Goal: Task Accomplishment & Management: Use online tool/utility

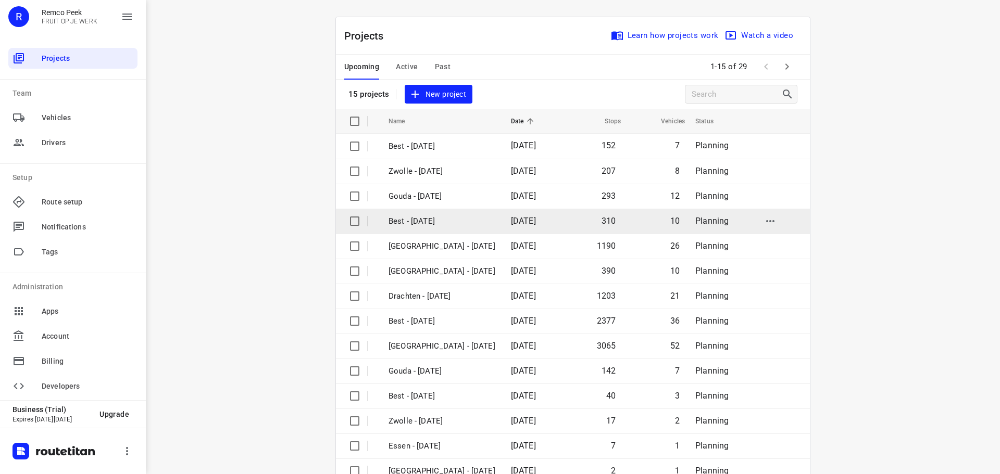
click at [437, 231] on td "Best - [DATE]" at bounding box center [440, 221] width 124 height 25
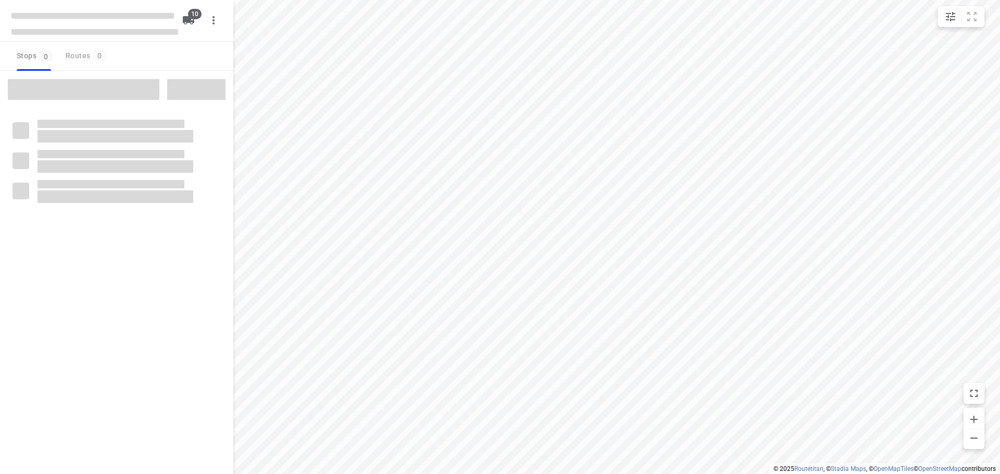
checkbox input "true"
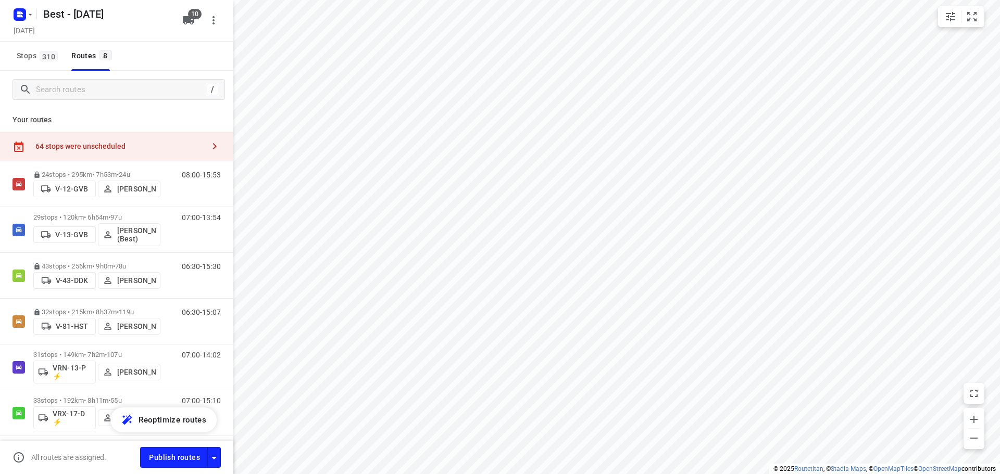
click at [146, 144] on div "64 stops were unscheduled" at bounding box center [119, 146] width 169 height 8
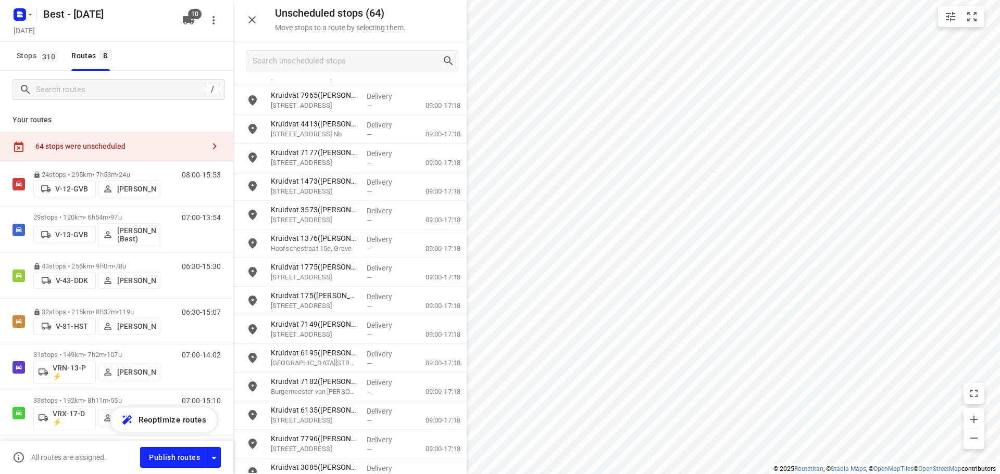
scroll to position [191, 0]
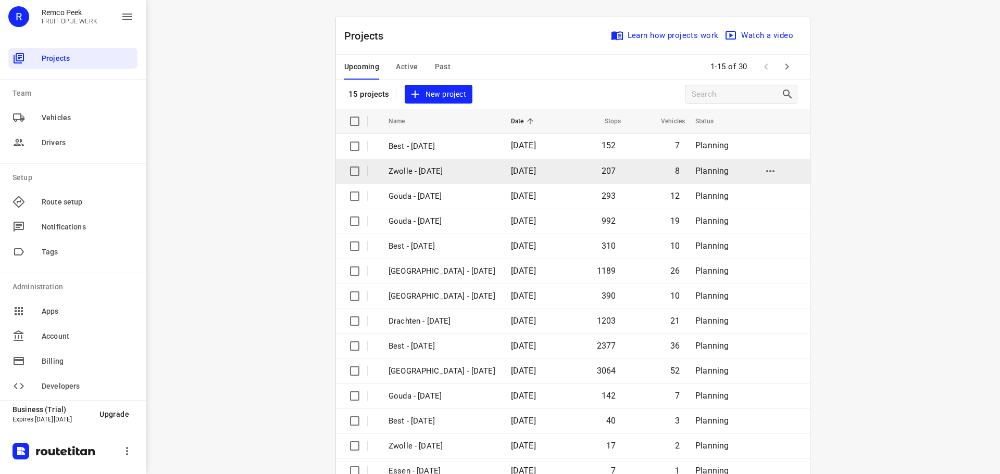
scroll to position [52, 0]
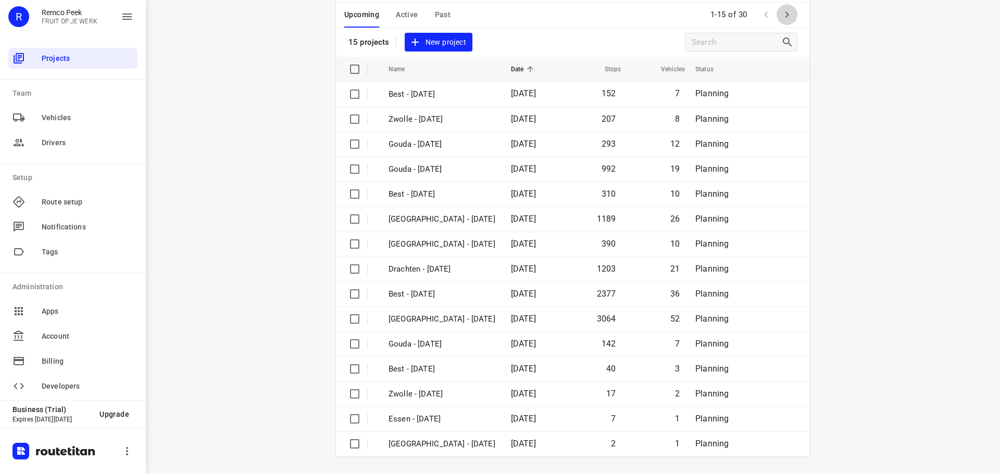
click at [784, 19] on icon "button" at bounding box center [787, 14] width 12 height 12
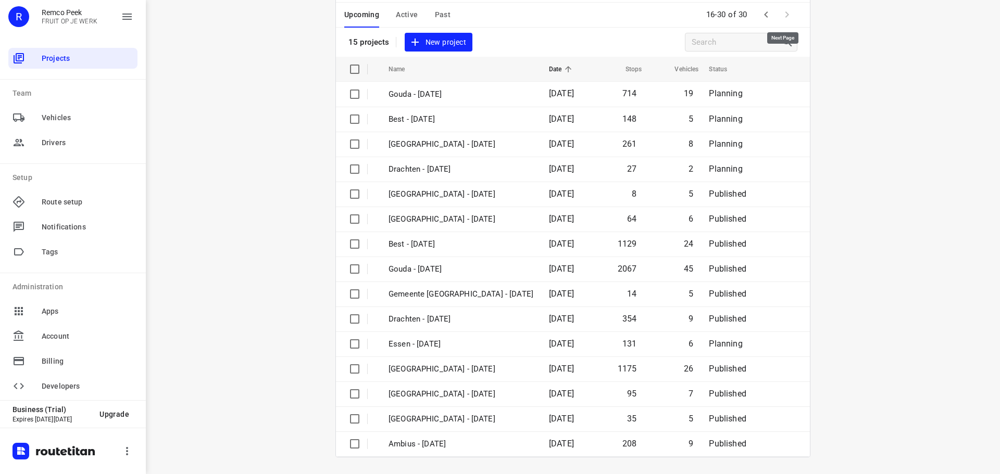
click at [784, 23] on span at bounding box center [787, 14] width 21 height 21
click at [785, 21] on span at bounding box center [787, 14] width 21 height 21
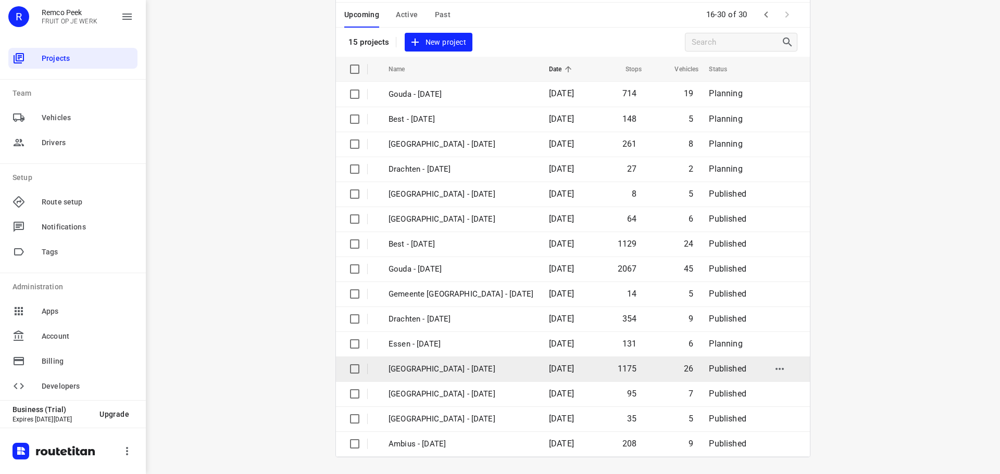
click at [402, 376] on td "[GEOGRAPHIC_DATA] - [DATE]" at bounding box center [459, 369] width 162 height 25
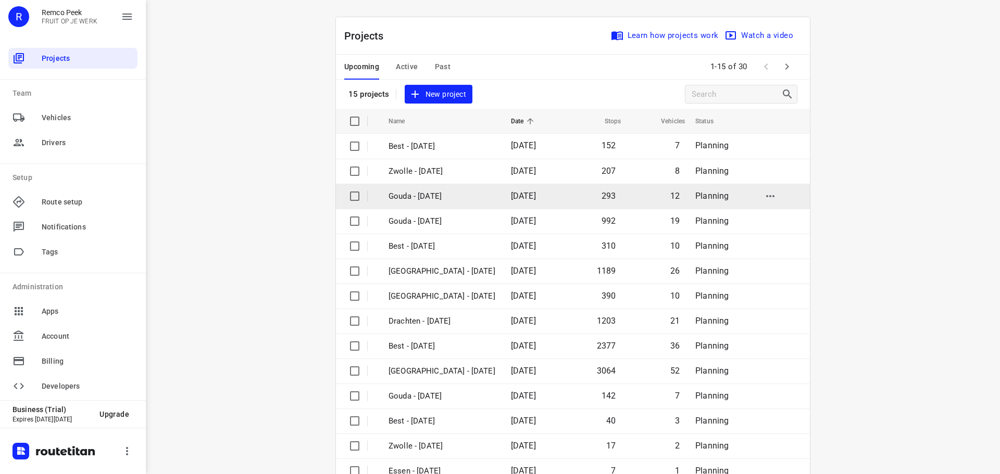
scroll to position [52, 0]
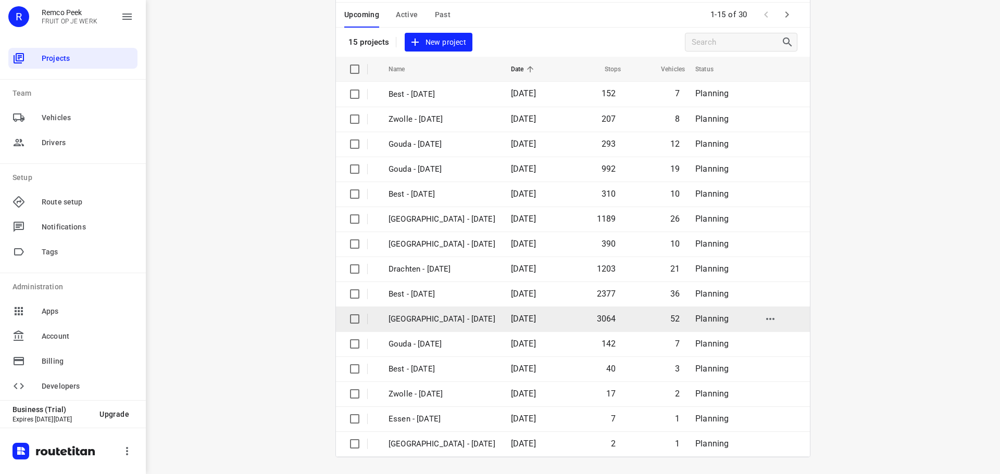
click at [460, 328] on td "[GEOGRAPHIC_DATA] - [DATE]" at bounding box center [440, 319] width 124 height 25
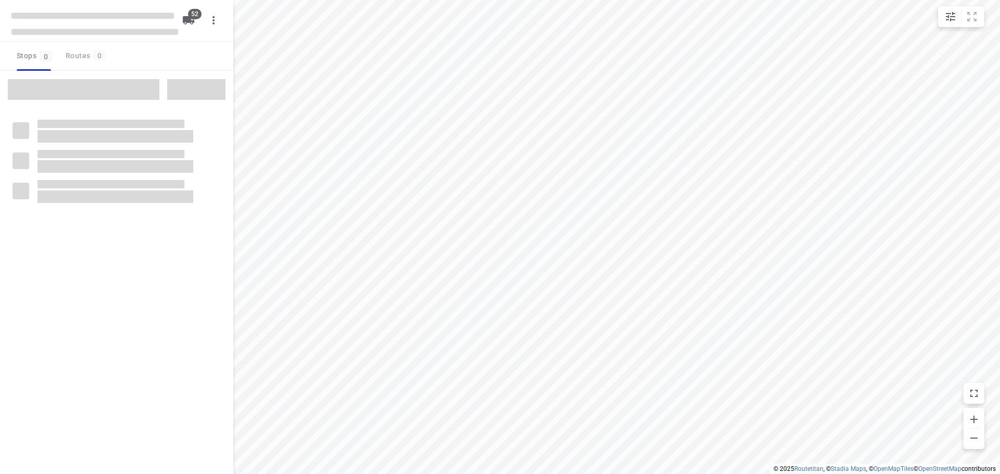
checkbox input "true"
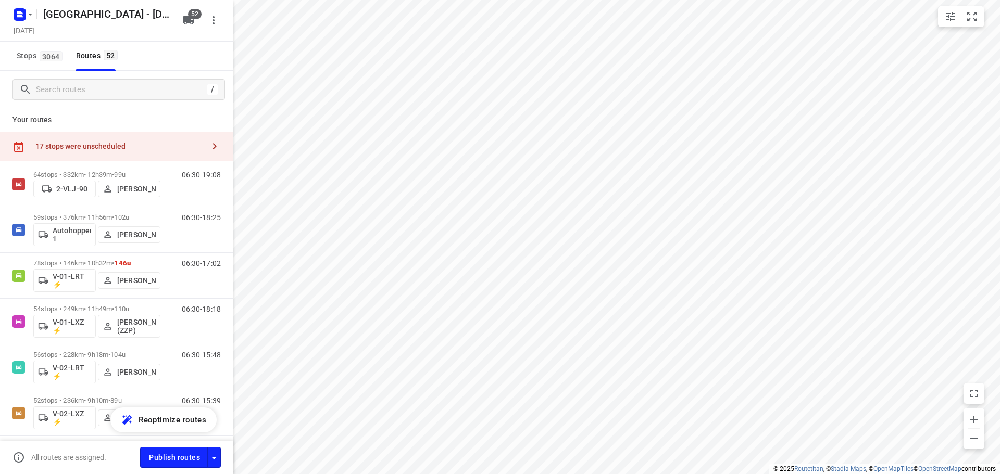
click at [61, 134] on div "17 stops were unscheduled" at bounding box center [116, 147] width 233 height 30
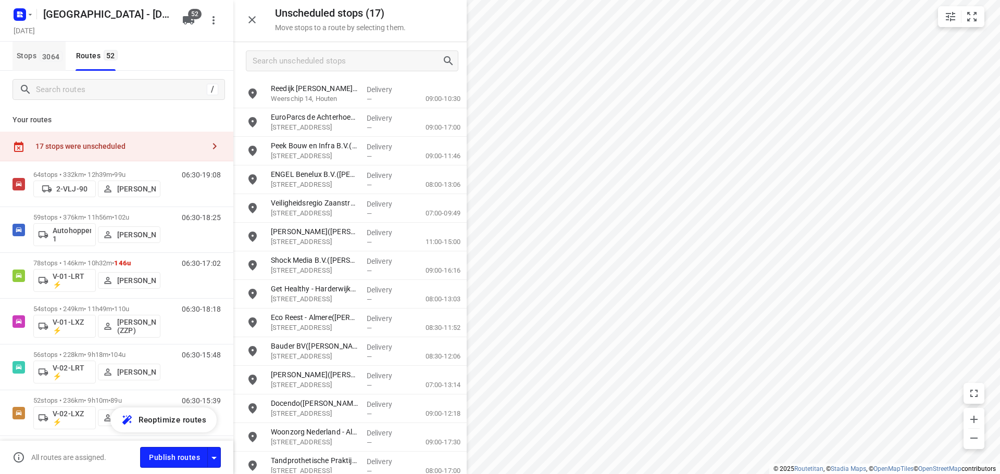
click at [41, 62] on button "Stops 3064" at bounding box center [38, 56] width 53 height 29
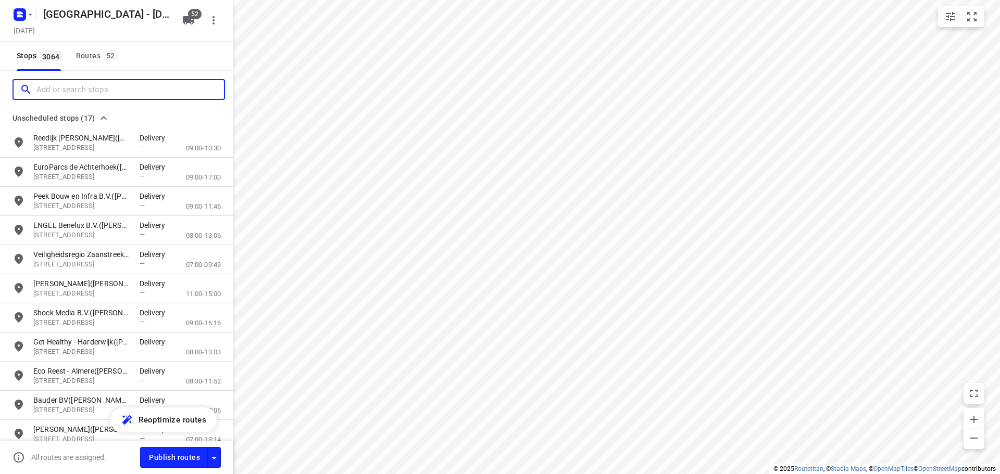
click at [64, 87] on input "Add or search stops" at bounding box center [129, 90] width 187 height 16
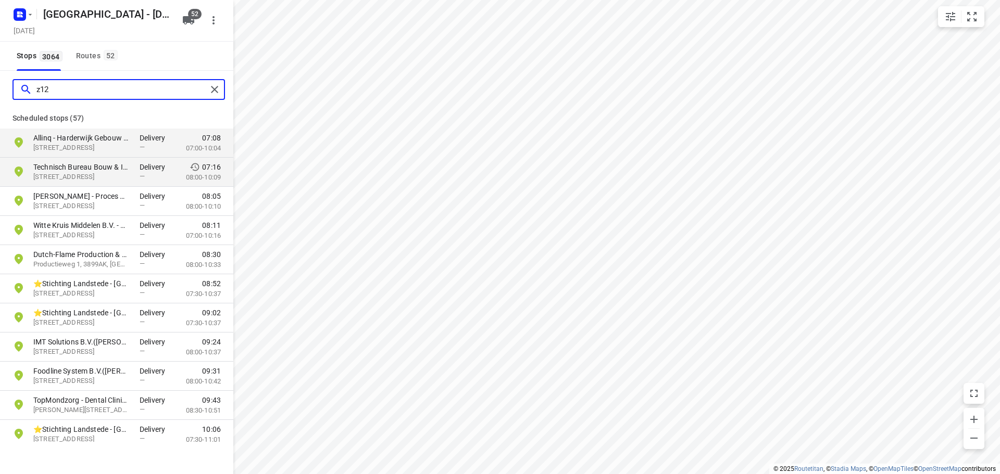
type input "z12"
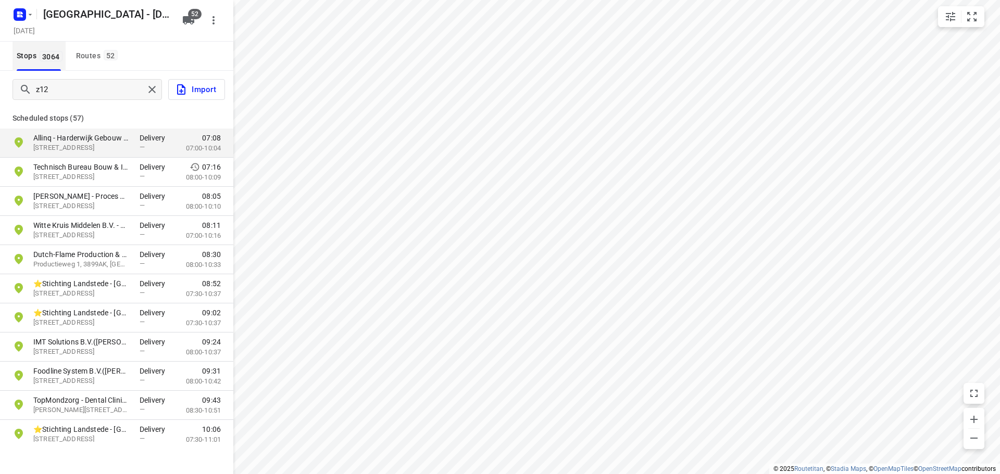
drag, startPoint x: 47, startPoint y: 56, endPoint x: 59, endPoint y: 57, distance: 11.5
click at [47, 56] on span "3064" at bounding box center [51, 56] width 23 height 10
click at [67, 57] on div "Stops [STREET_ADDRESS]" at bounding box center [66, 56] width 108 height 29
click at [82, 57] on div "Routes 52" at bounding box center [98, 55] width 45 height 13
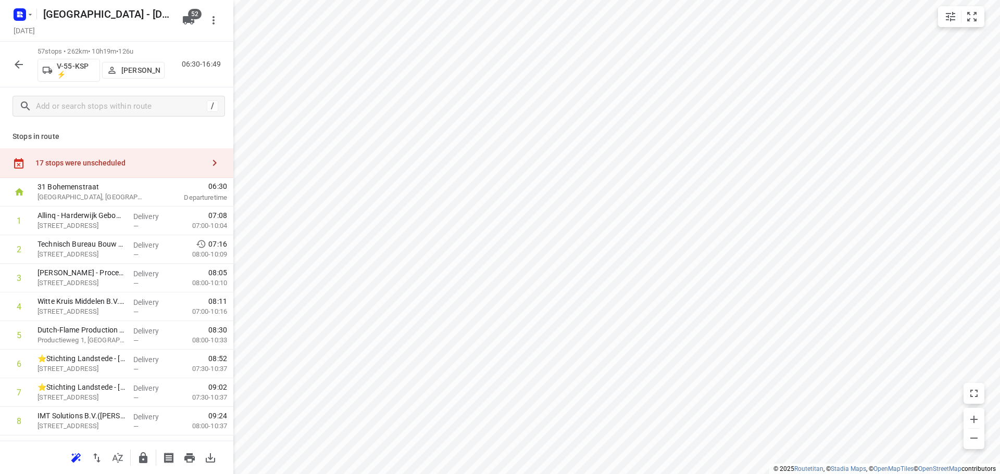
click at [117, 72] on icon "button" at bounding box center [112, 70] width 10 height 10
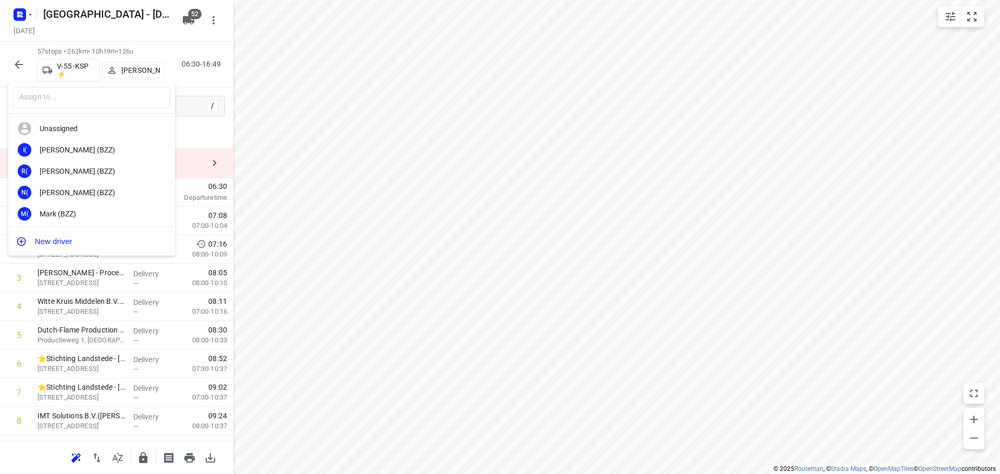
click at [97, 97] on input "text" at bounding box center [91, 97] width 157 height 21
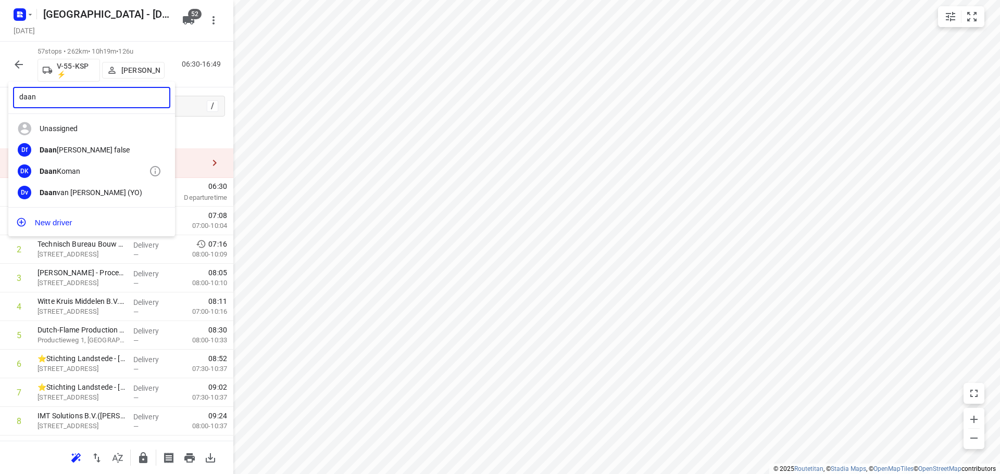
type input "daan"
click at [86, 168] on div "[PERSON_NAME]" at bounding box center [94, 171] width 109 height 8
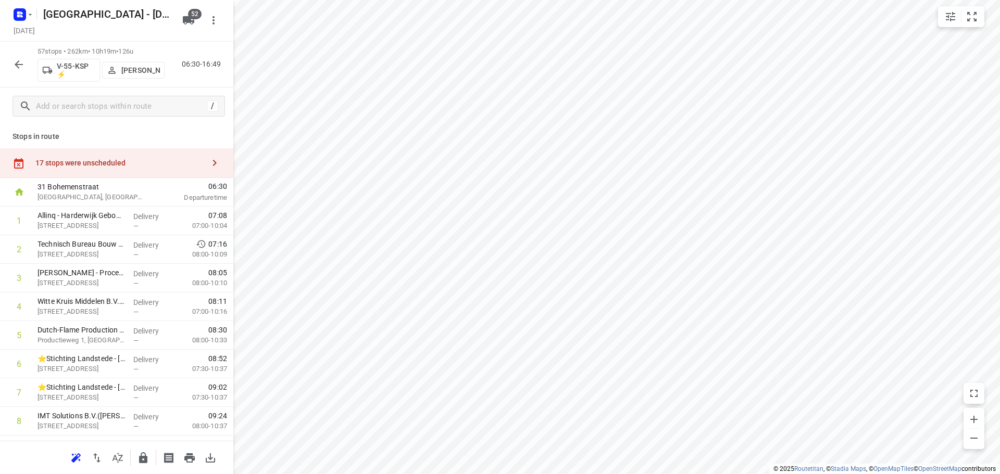
click at [20, 69] on icon "button" at bounding box center [18, 64] width 12 height 12
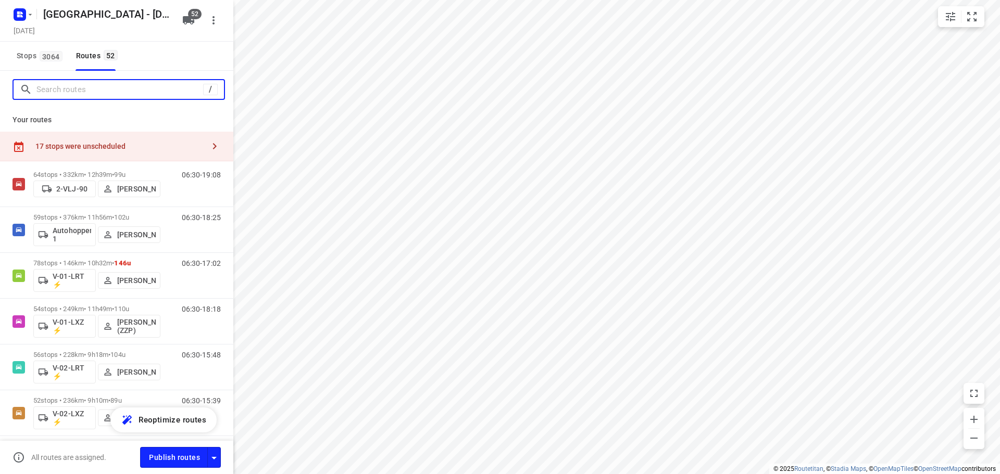
click at [71, 91] on input "Search routes" at bounding box center [119, 90] width 167 height 16
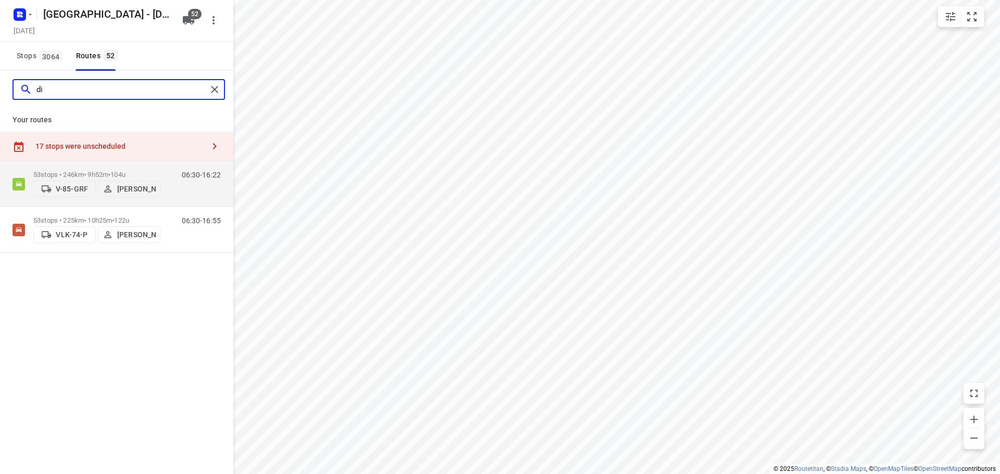
type input "d"
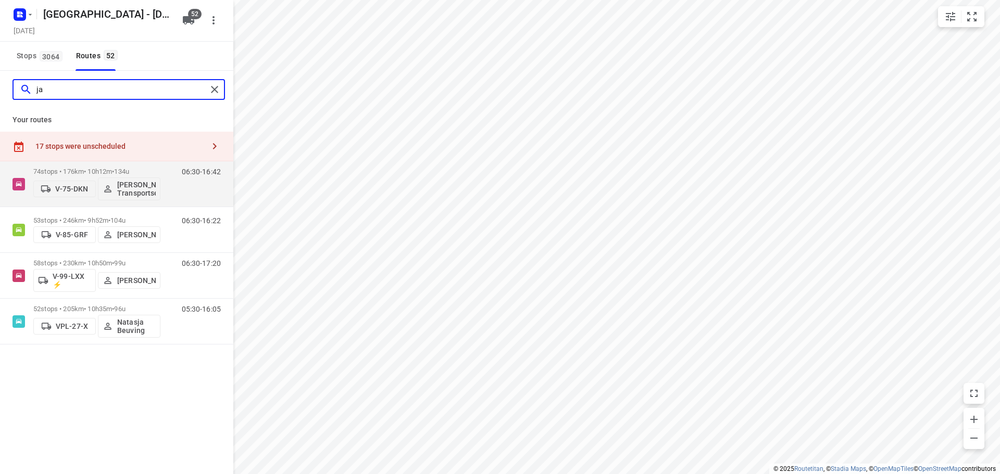
type input "j"
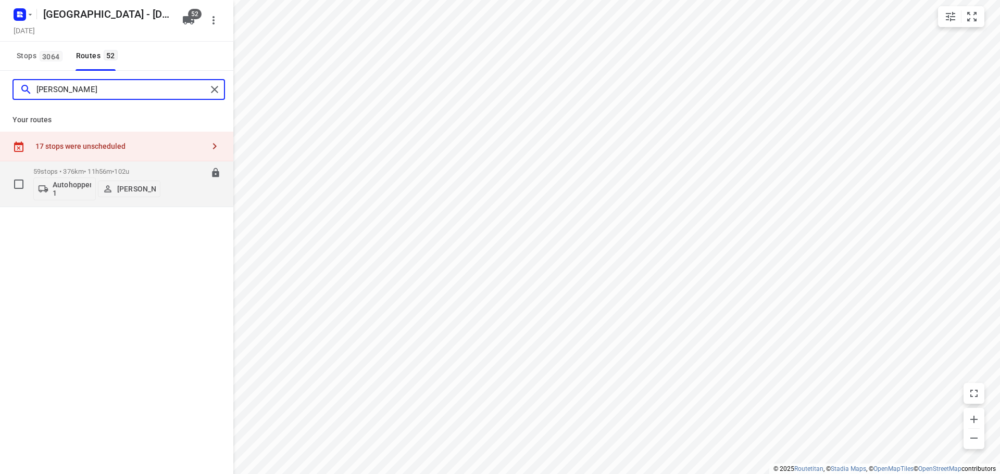
type input "[PERSON_NAME]"
click at [130, 191] on p "[PERSON_NAME]" at bounding box center [136, 189] width 39 height 8
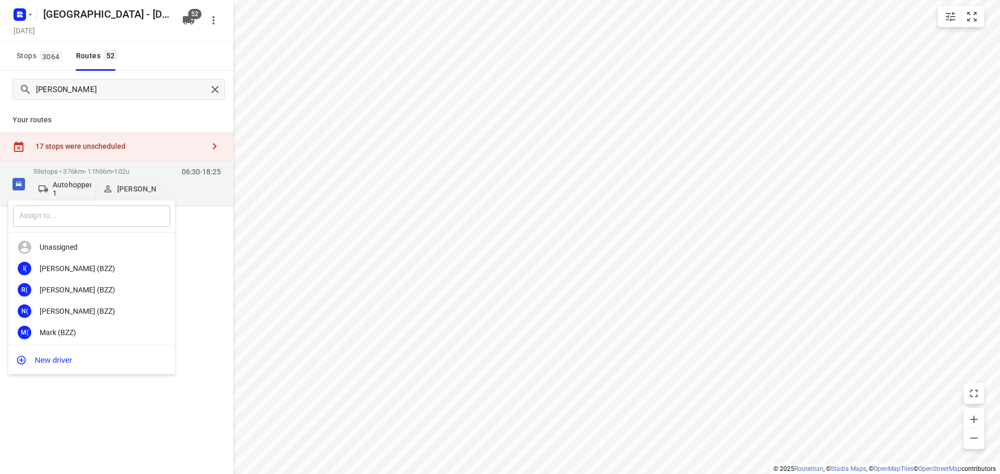
click at [94, 216] on input "text" at bounding box center [91, 216] width 157 height 21
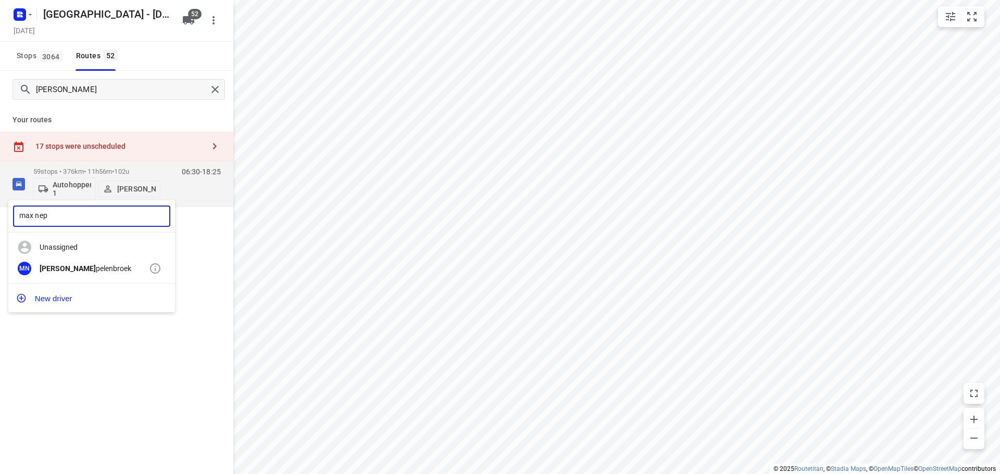
type input "max nep"
click at [99, 276] on div "MN [PERSON_NAME] pelenbroek" at bounding box center [91, 268] width 167 height 21
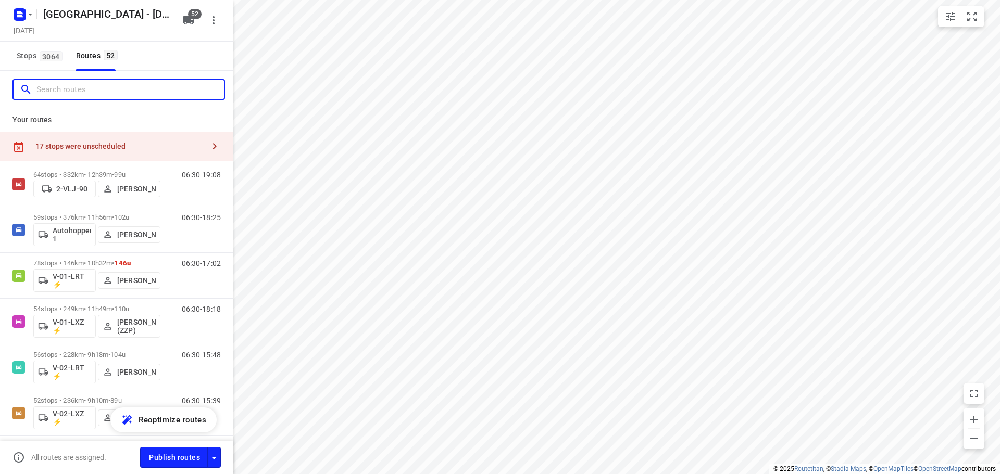
click at [140, 86] on input "Search routes" at bounding box center [129, 90] width 187 height 16
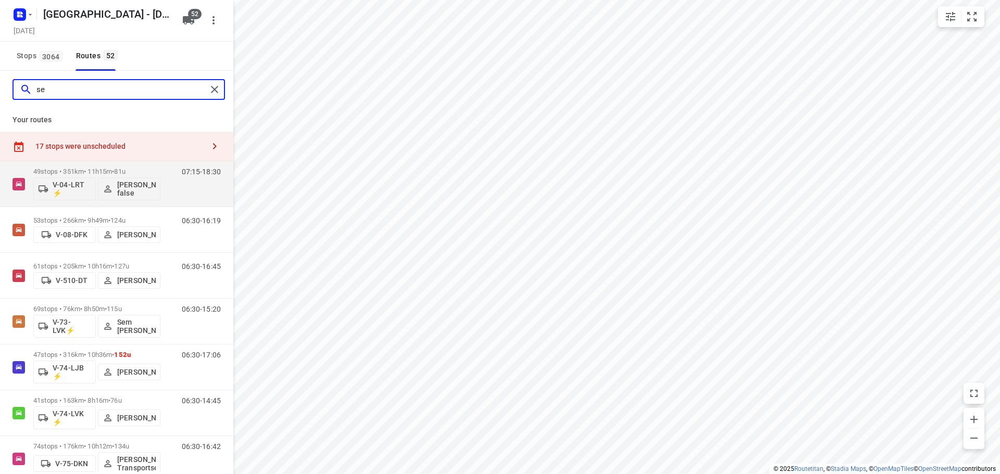
type input "s"
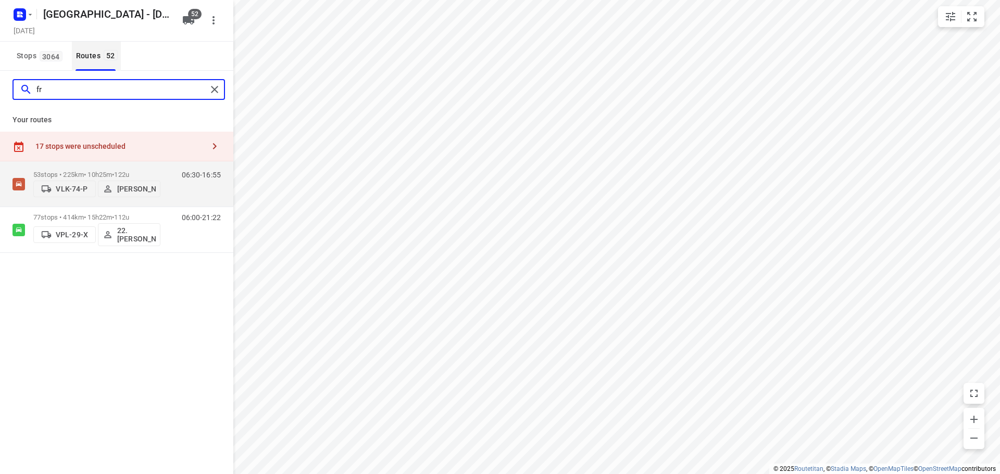
type input "f"
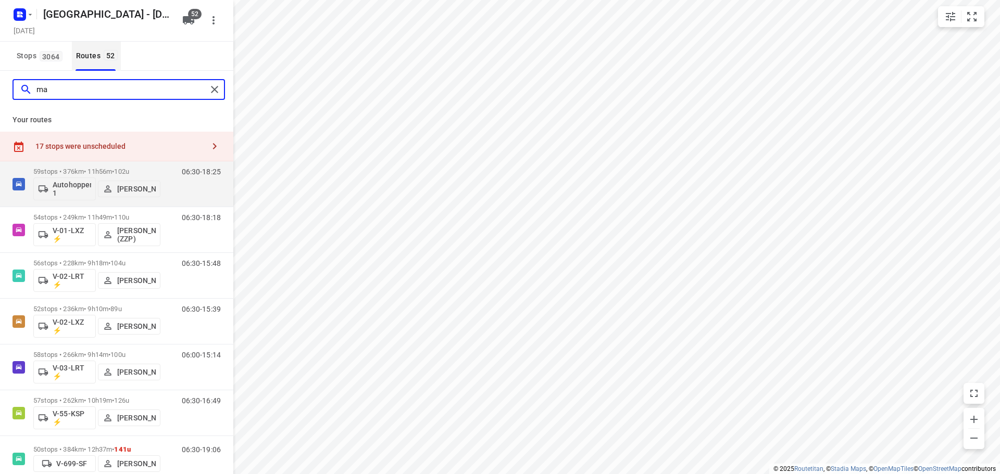
type input "m"
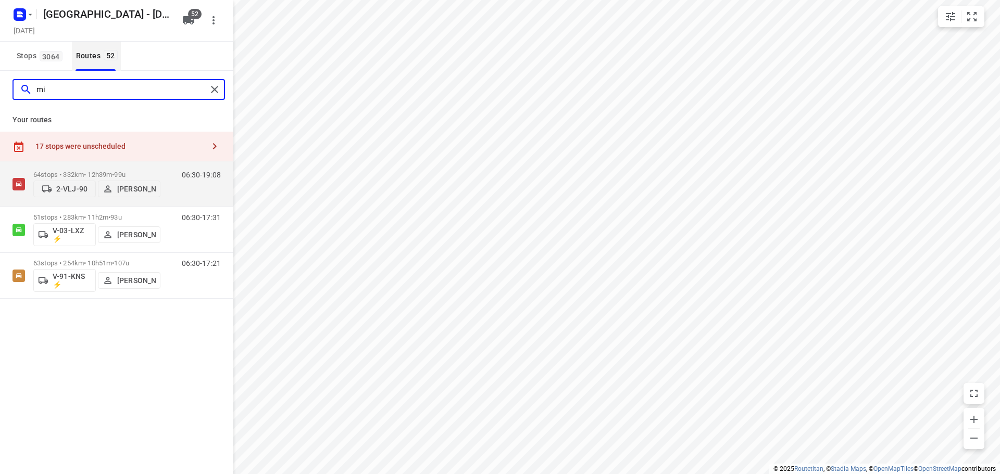
type input "m"
type input "d"
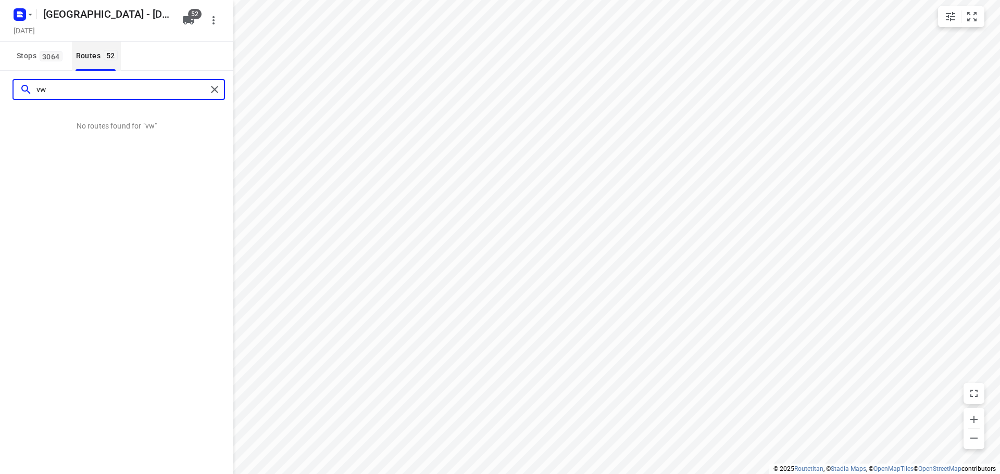
type input "v"
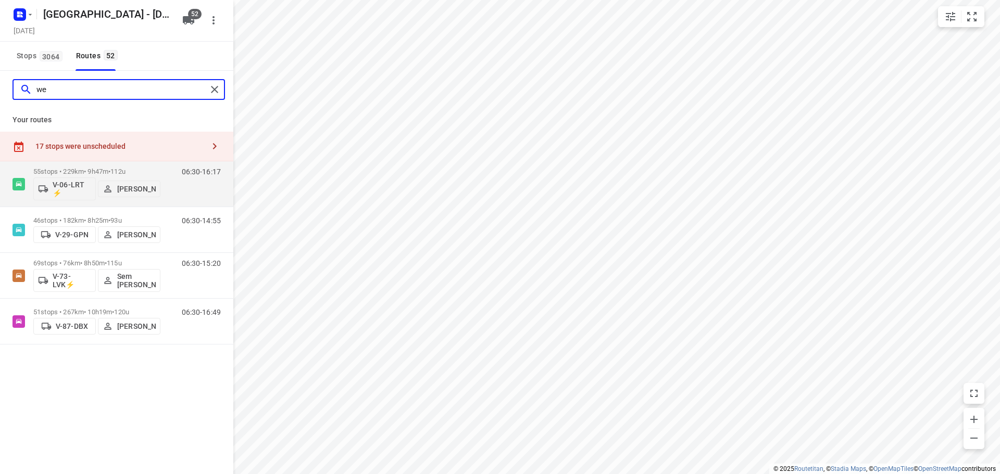
type input "we"
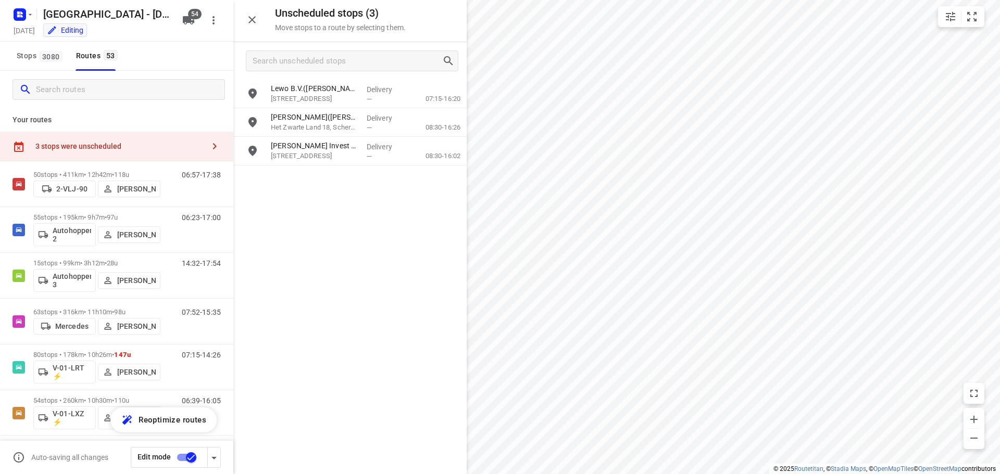
click at [38, 18] on div "[GEOGRAPHIC_DATA] - [DATE]" at bounding box center [106, 14] width 139 height 21
click at [28, 23] on div "Zwolle - Monday Monday, Sep 01 Editing" at bounding box center [94, 20] width 167 height 36
click at [33, 5] on div at bounding box center [21, 14] width 25 height 20
click at [29, 16] on icon "button" at bounding box center [30, 14] width 8 height 8
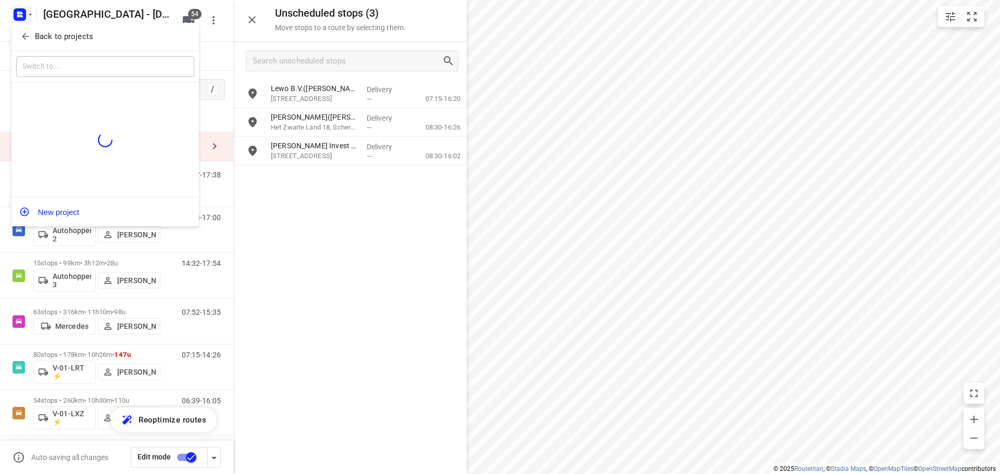
click at [47, 43] on button "Back to projects" at bounding box center [105, 36] width 178 height 17
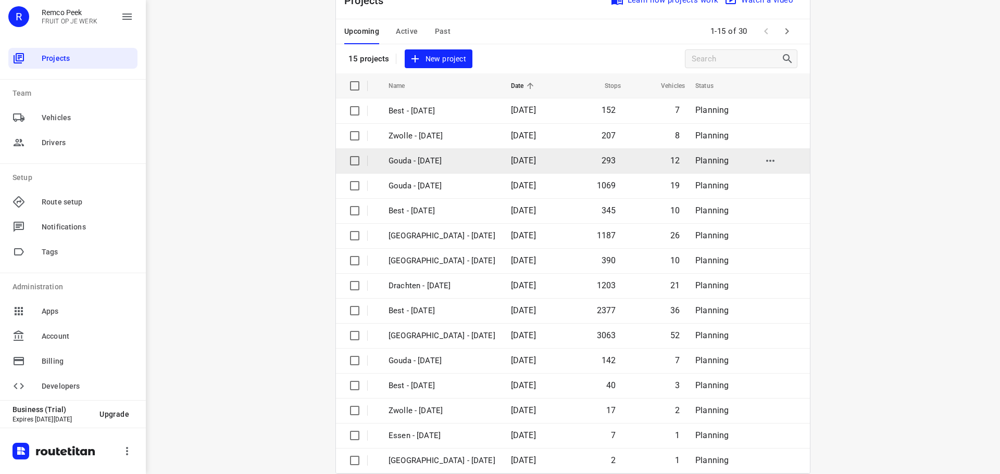
scroll to position [52, 0]
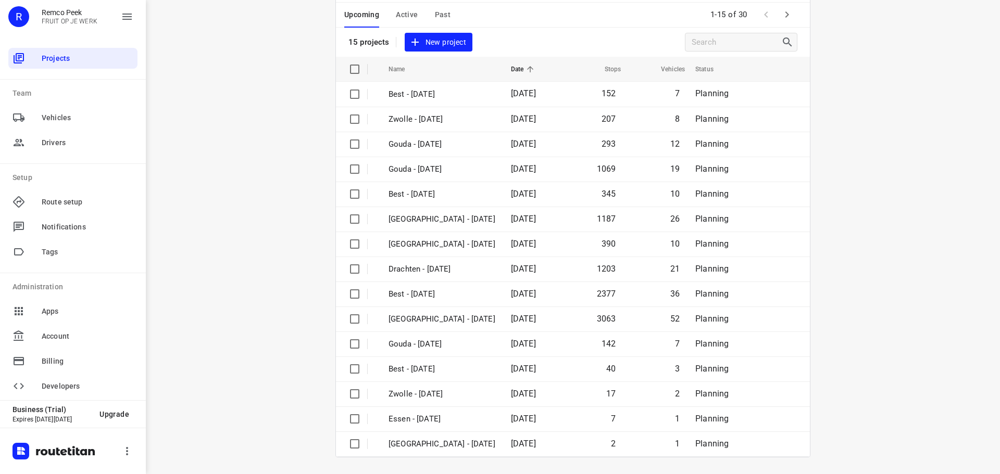
click at [387, 5] on div "Upcoming Active Past" at bounding box center [405, 15] width 123 height 25
click at [396, 15] on span "Active" at bounding box center [407, 14] width 22 height 13
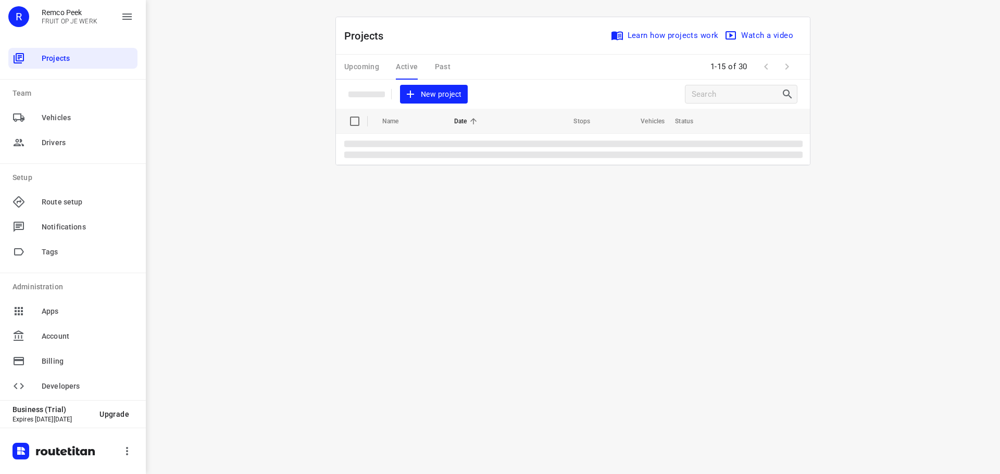
scroll to position [0, 0]
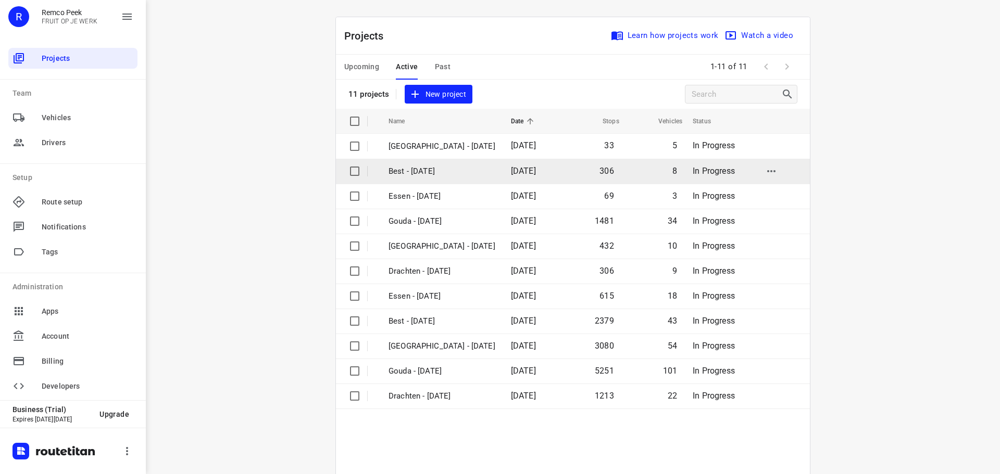
click at [430, 166] on p "Best - Tuesday" at bounding box center [442, 172] width 107 height 12
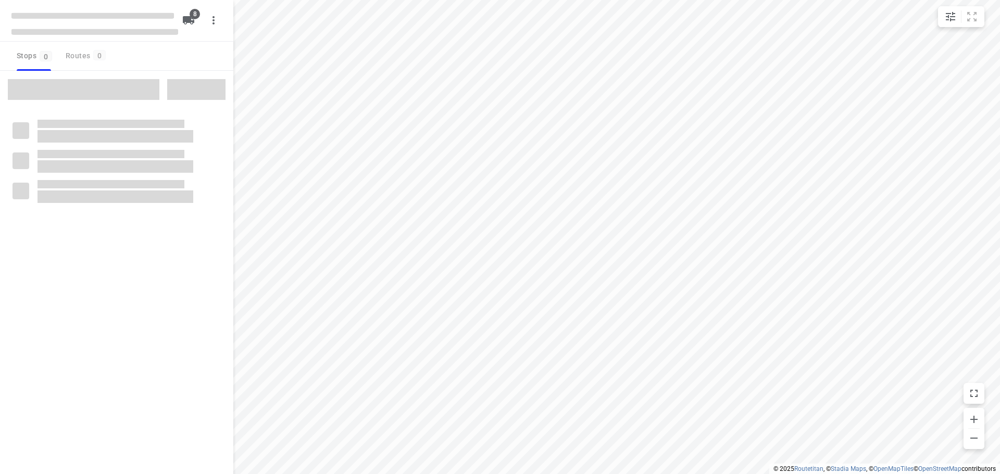
checkbox input "true"
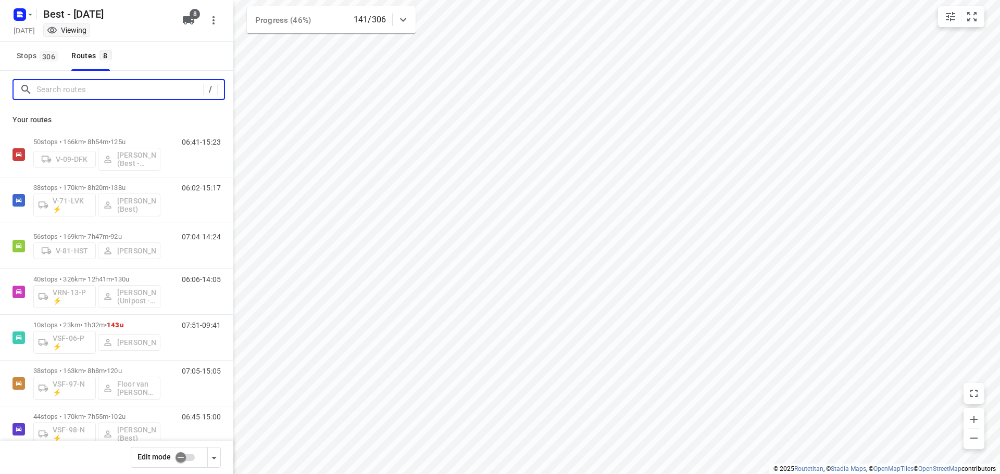
click at [97, 93] on input "Search routes" at bounding box center [119, 90] width 167 height 16
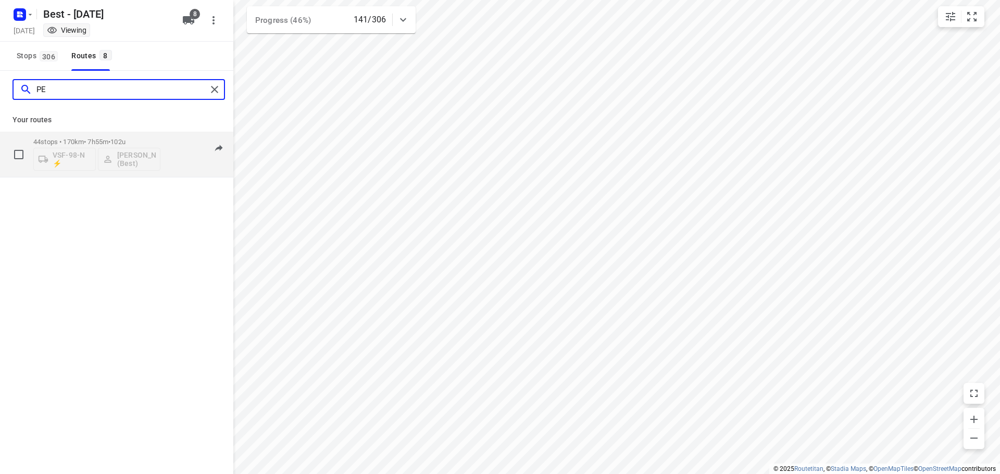
type input "PE"
click at [109, 145] on p "44 stops • 170km • 7h55m • 102u" at bounding box center [96, 142] width 127 height 8
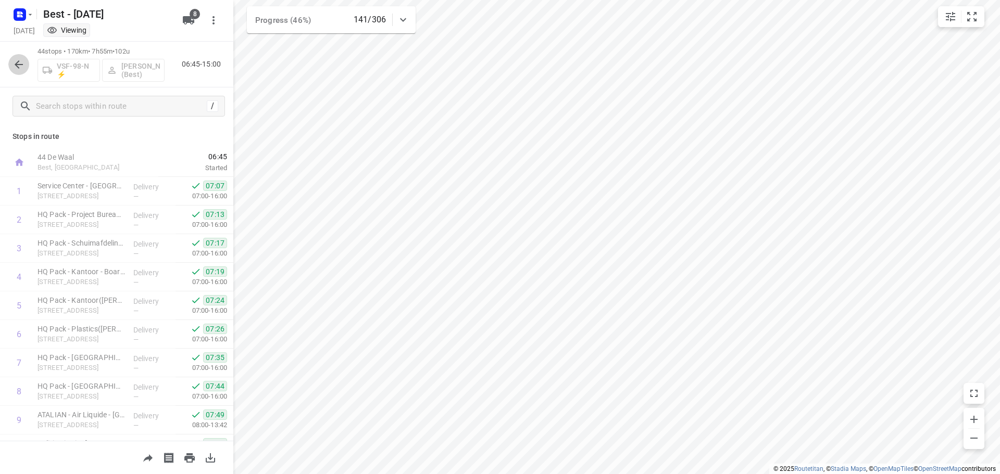
click at [22, 62] on icon "button" at bounding box center [18, 64] width 12 height 12
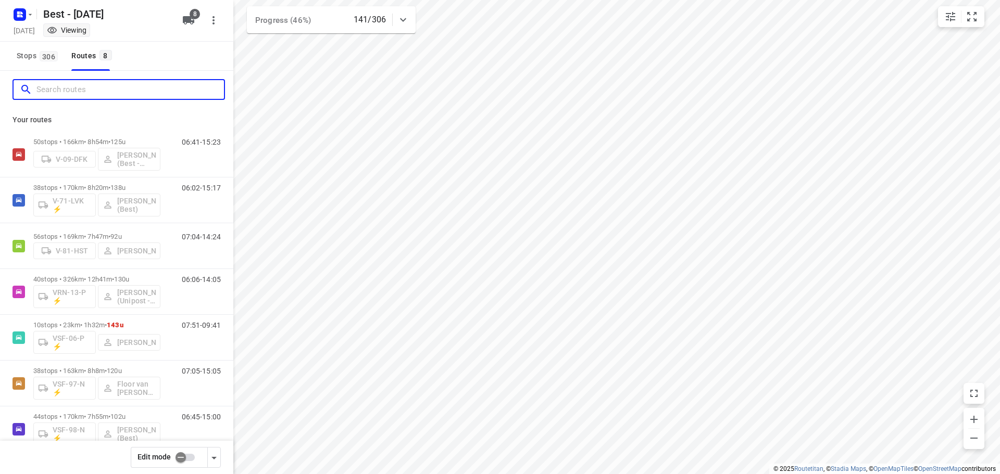
click at [77, 95] on input "Search routes" at bounding box center [129, 90] width 187 height 16
type input "m"
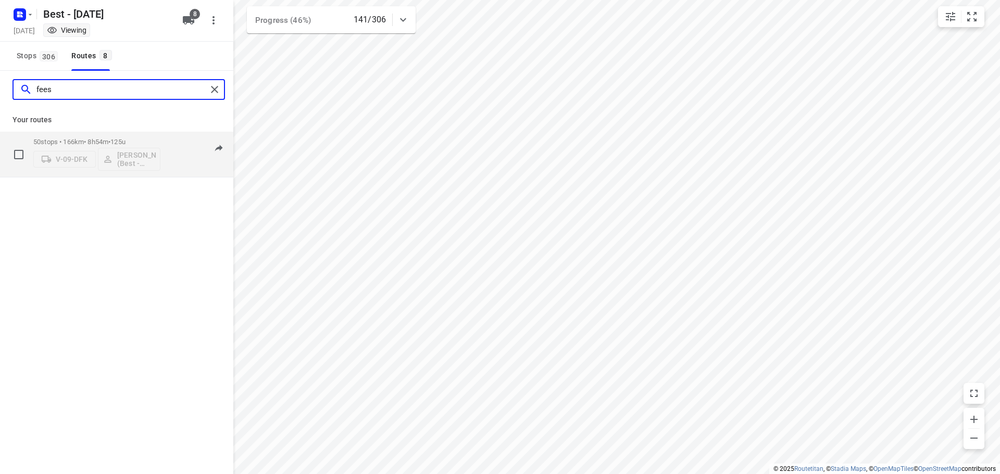
type input "fees"
click at [127, 132] on div "50 stops • 166km • 8h54m • 125u V-09-DFK Maurice Vanderfeesten (Best - ZZP) 06:…" at bounding box center [116, 155] width 233 height 46
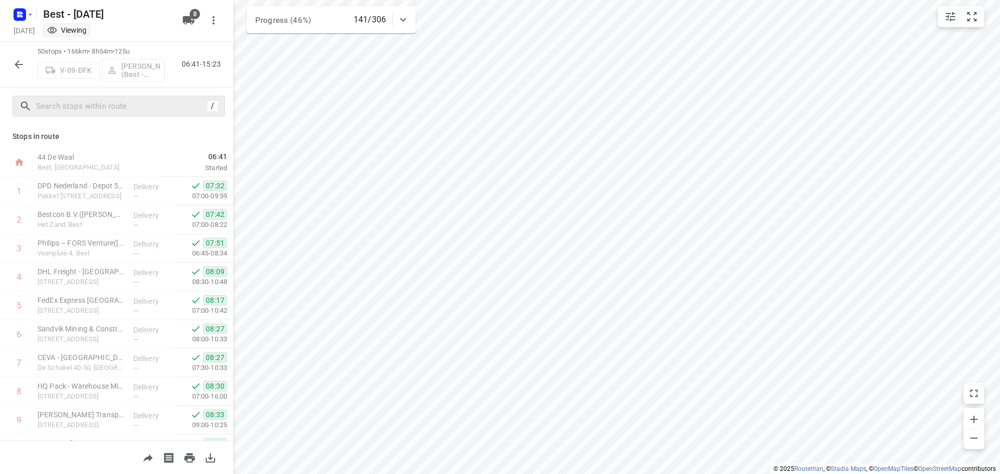
click at [128, 96] on div "/" at bounding box center [118, 106] width 212 height 21
click at [134, 110] on input "text" at bounding box center [119, 106] width 167 height 16
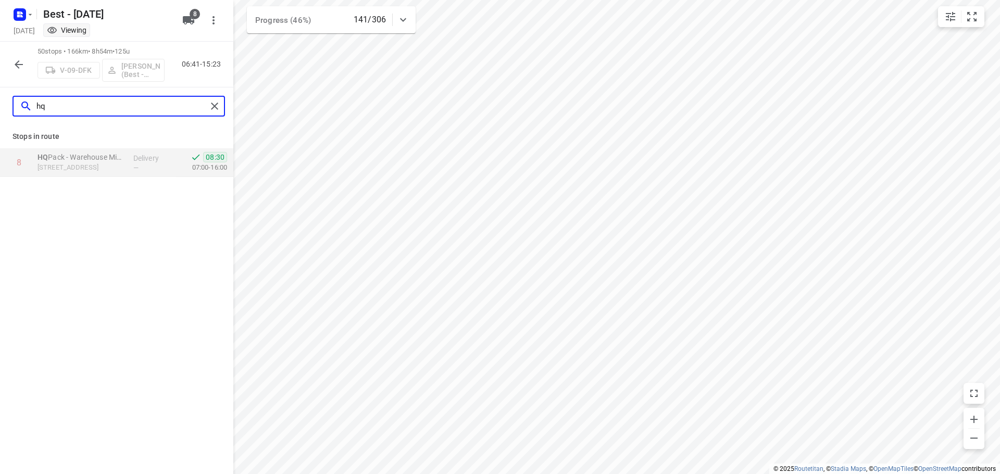
type input "hq"
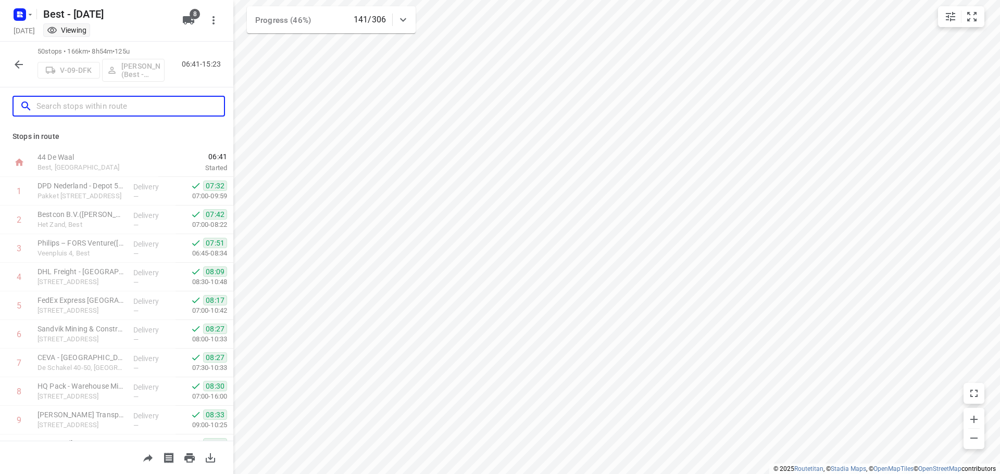
click at [141, 108] on input "text" at bounding box center [129, 106] width 187 height 16
click at [17, 63] on icon "button" at bounding box center [19, 64] width 8 height 8
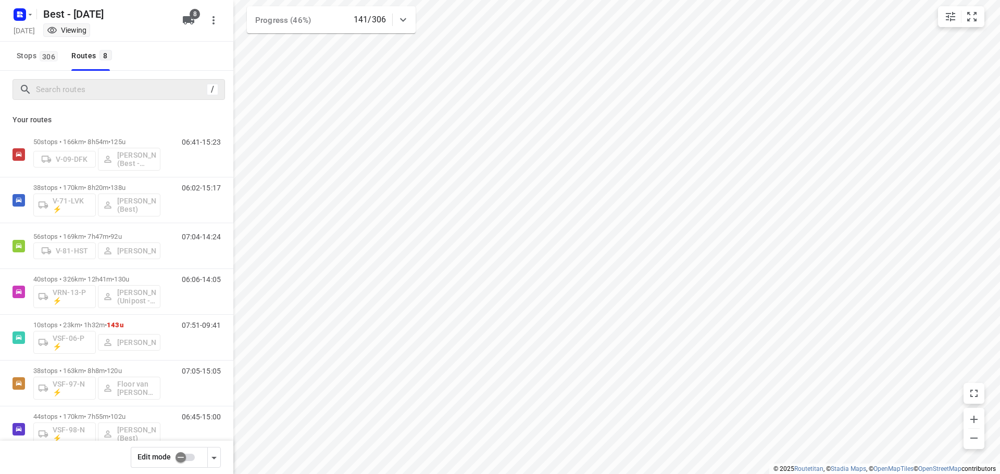
click at [31, 93] on icon at bounding box center [25, 89] width 12 height 12
click at [39, 83] on input "Search routes" at bounding box center [119, 90] width 167 height 16
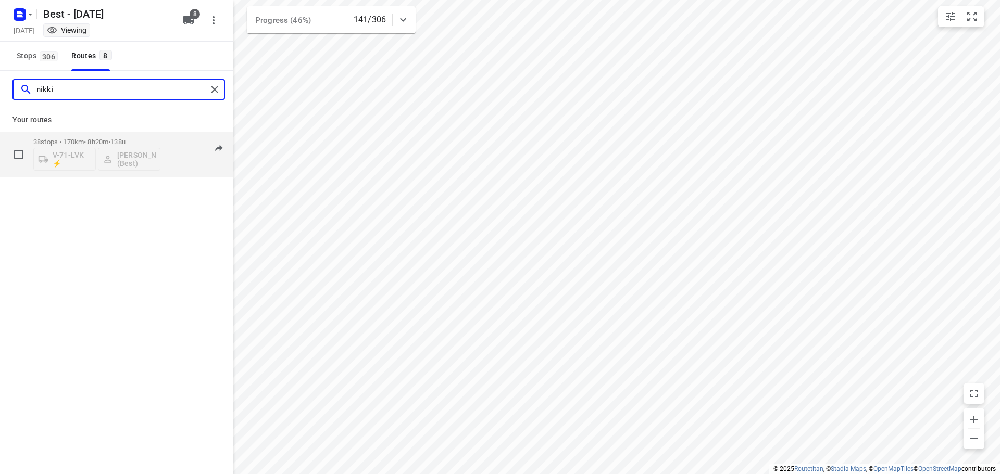
type input "nikki"
click at [58, 142] on p "38 stops • 170km • 8h20m • 138u" at bounding box center [96, 142] width 127 height 8
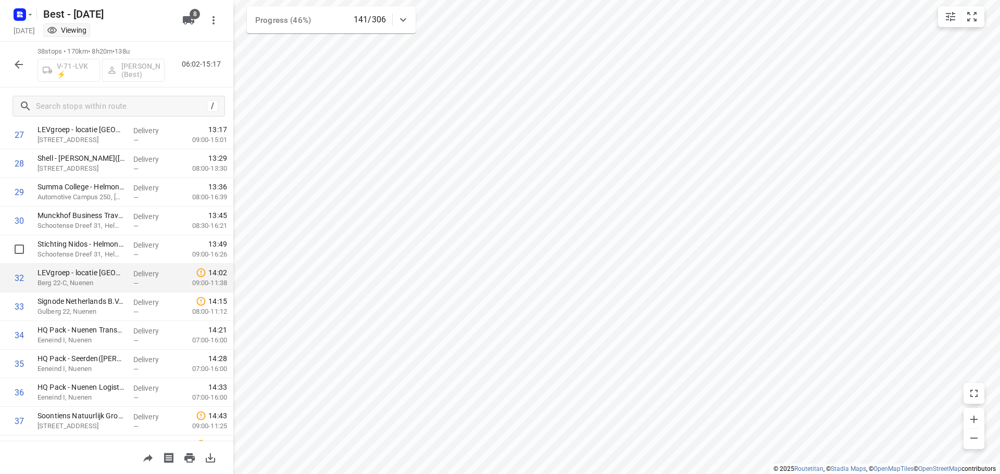
scroll to position [853, 0]
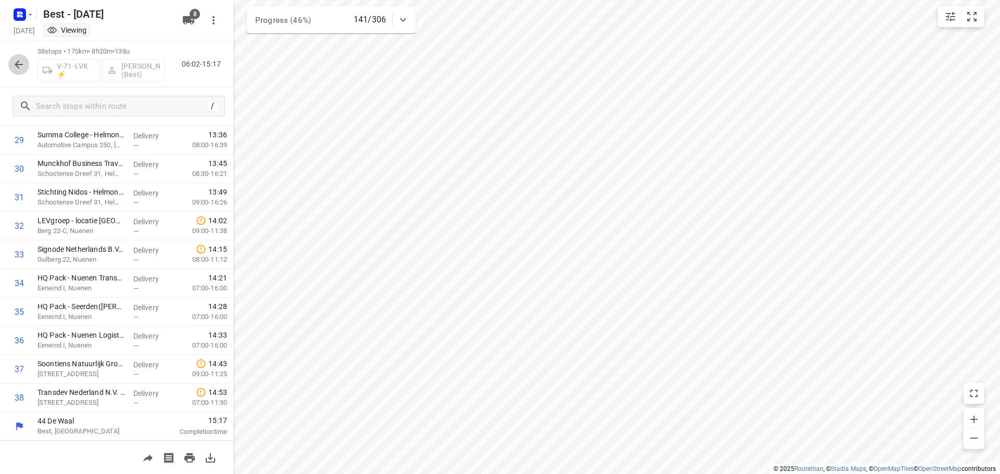
click at [11, 57] on button "button" at bounding box center [18, 64] width 21 height 21
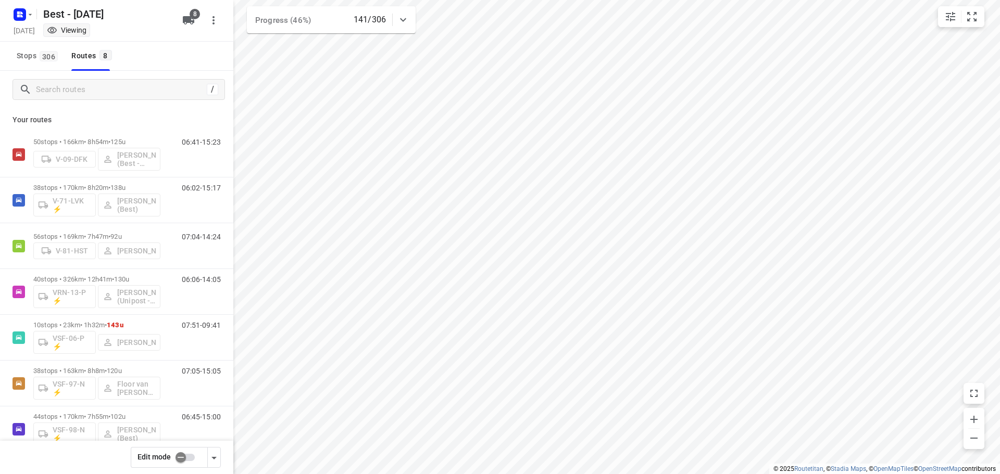
click at [33, 78] on div "/" at bounding box center [116, 89] width 233 height 37
click at [36, 87] on div at bounding box center [111, 90] width 183 height 16
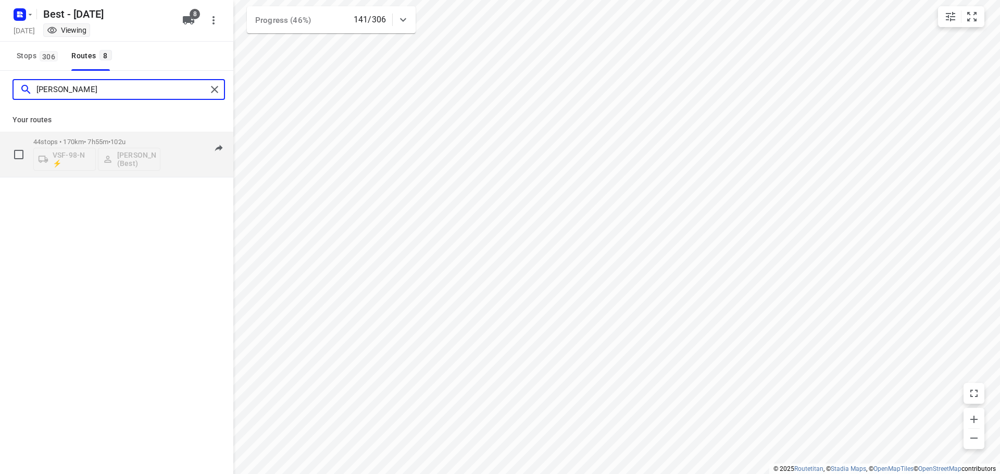
type input "[PERSON_NAME]"
click at [73, 135] on div "44 stops • 170km • 7h55m • 102u VSF-98-N ⚡ Peter van Dijk (Best)" at bounding box center [96, 154] width 127 height 43
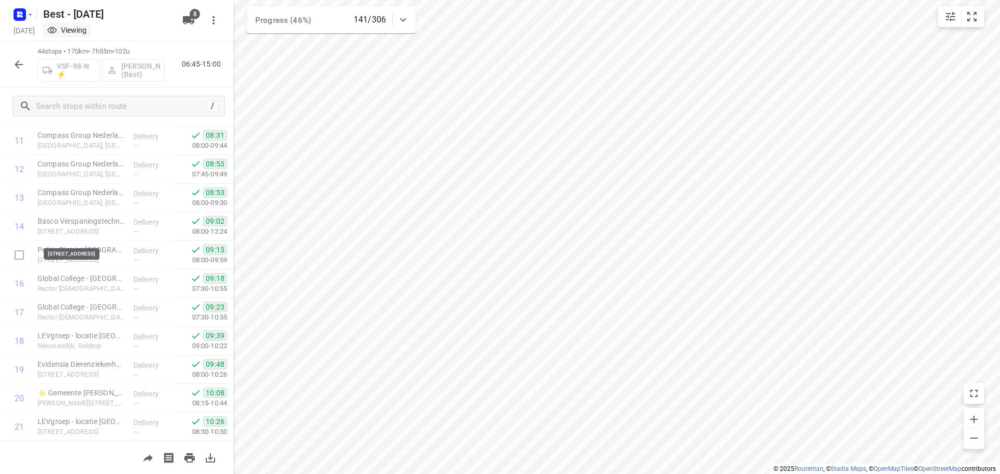
scroll to position [208, 0]
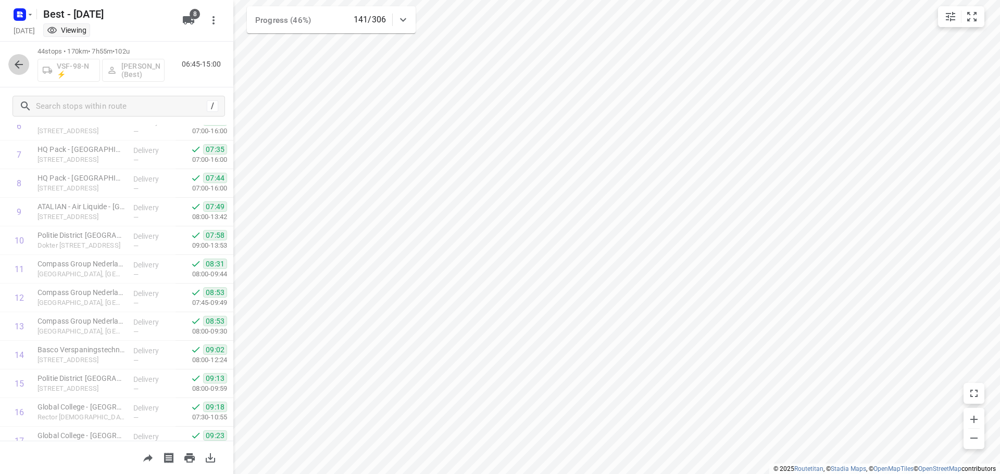
click at [20, 61] on icon "button" at bounding box center [18, 64] width 12 height 12
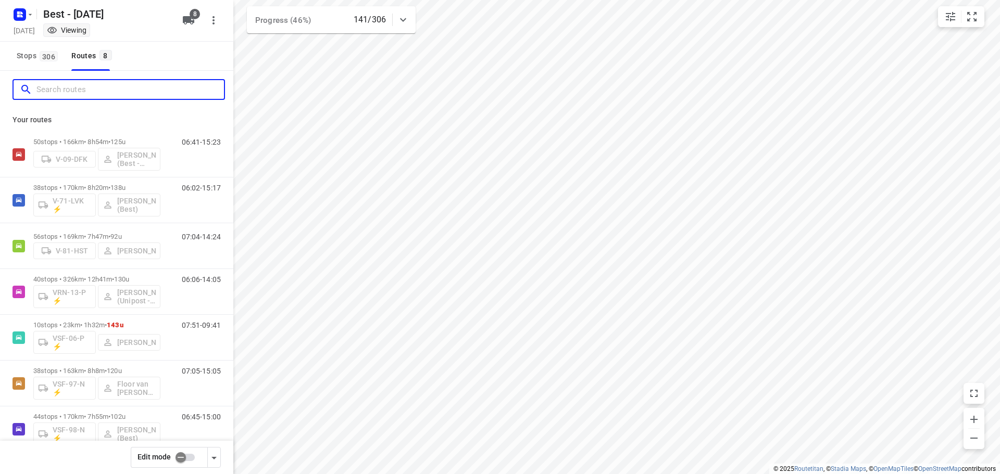
click at [104, 90] on input "Search routes" at bounding box center [129, 90] width 187 height 16
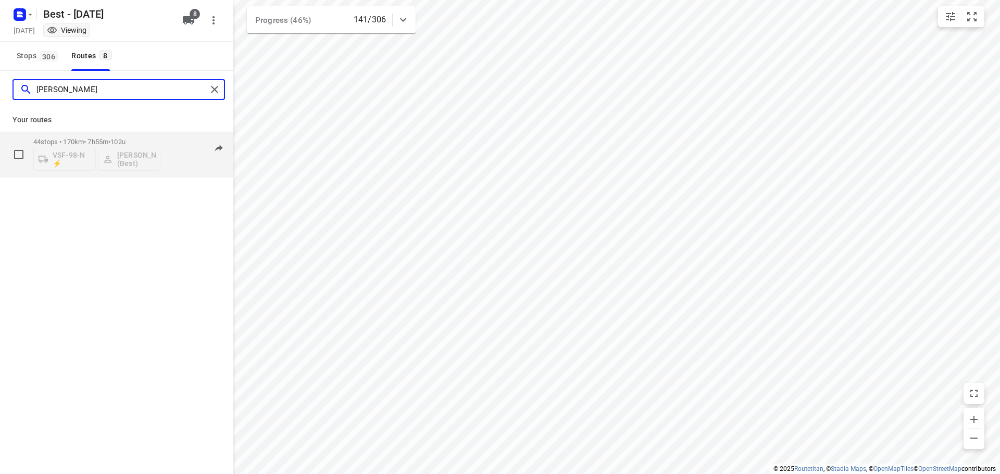
type input "[PERSON_NAME]"
click at [69, 140] on p "44 stops • 170km • 7h55m • 102u" at bounding box center [96, 142] width 127 height 8
